Goal: Task Accomplishment & Management: Manage account settings

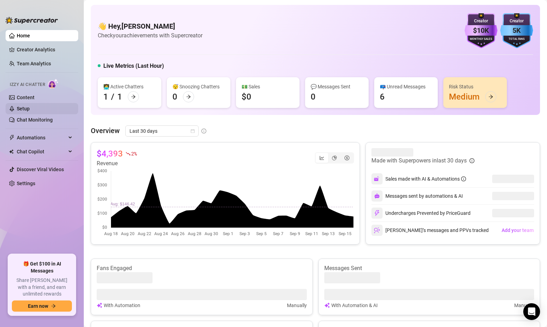
click at [30, 108] on link "Setup" at bounding box center [23, 109] width 13 height 6
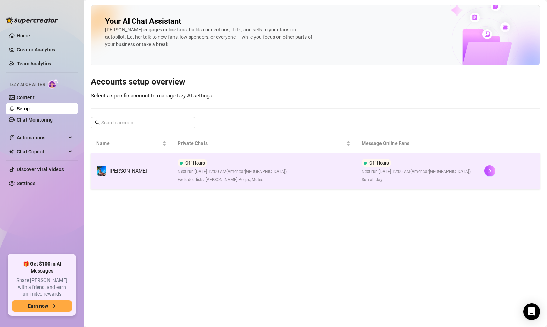
click at [267, 169] on span "Next run: [DATE] 12:00 AM ( [GEOGRAPHIC_DATA]/[GEOGRAPHIC_DATA] )" at bounding box center [232, 171] width 109 height 7
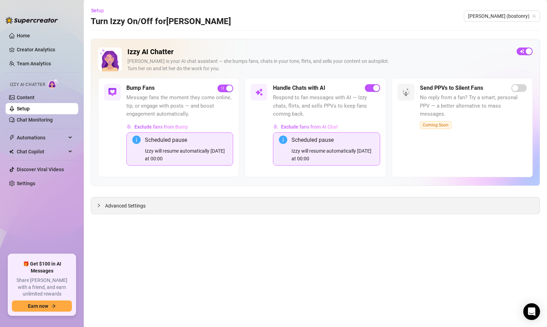
click at [99, 205] on icon "collapsed" at bounding box center [99, 205] width 4 height 4
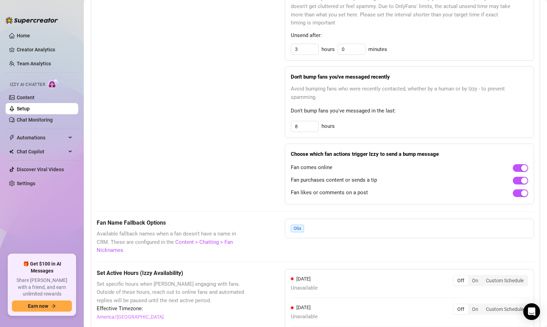
scroll to position [627, 0]
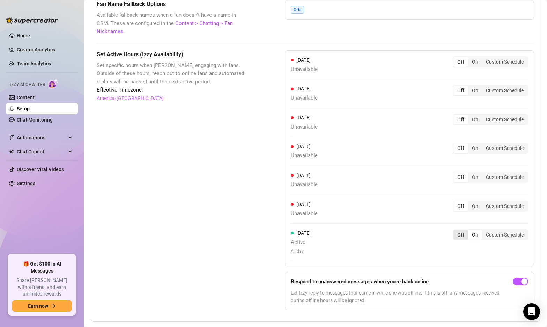
click at [459, 230] on div "Off" at bounding box center [461, 235] width 15 height 10
click at [455, 231] on input "Off" at bounding box center [455, 231] width 0 height 0
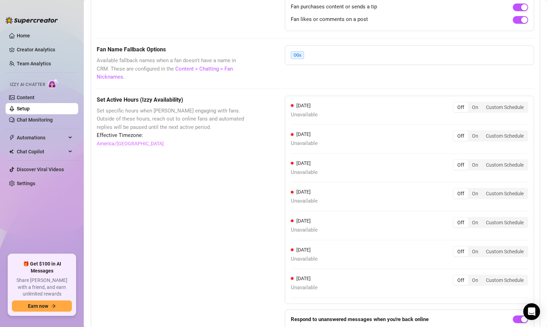
scroll to position [581, 0]
click at [474, 160] on div "On" at bounding box center [475, 165] width 14 height 10
click at [470, 161] on input "On" at bounding box center [470, 161] width 0 height 0
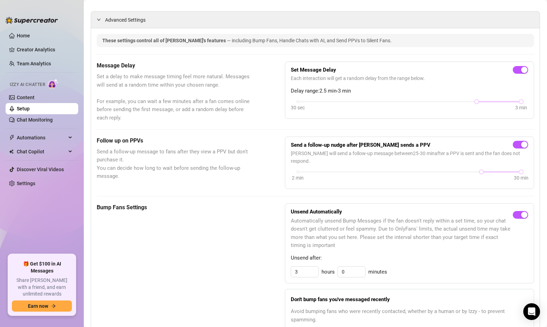
scroll to position [39, 0]
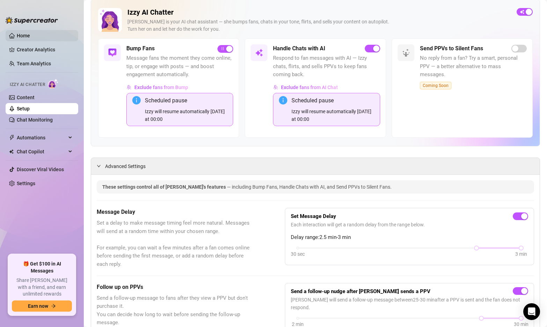
click at [23, 35] on link "Home" at bounding box center [23, 36] width 13 height 6
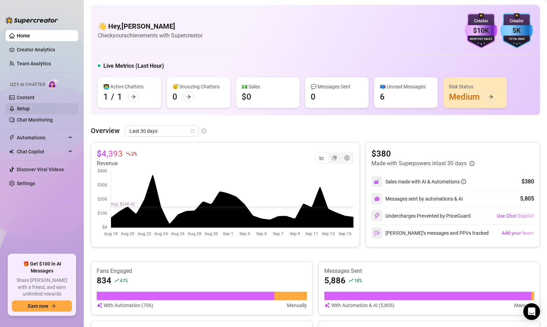
click at [28, 110] on link "Setup" at bounding box center [23, 109] width 13 height 6
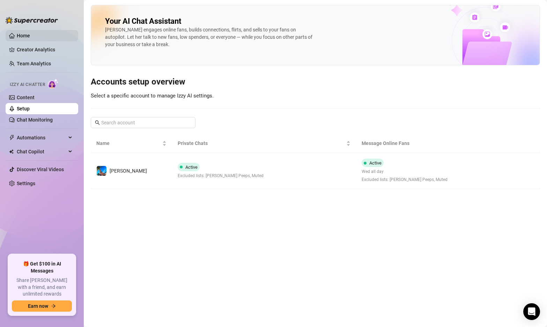
click at [26, 33] on link "Home" at bounding box center [23, 36] width 13 height 6
